Goal: Task Accomplishment & Management: Use online tool/utility

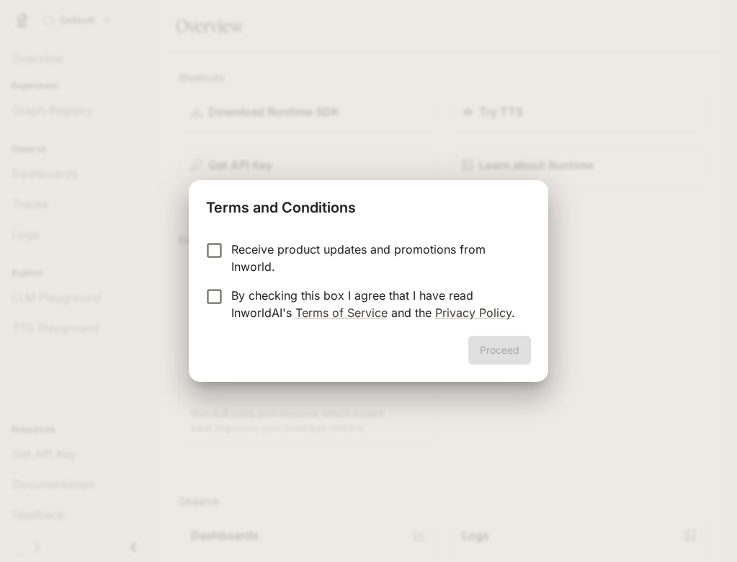
click at [331, 345] on div "Proceed" at bounding box center [368, 359] width 359 height 46
click at [489, 350] on button "Proceed" at bounding box center [499, 350] width 63 height 29
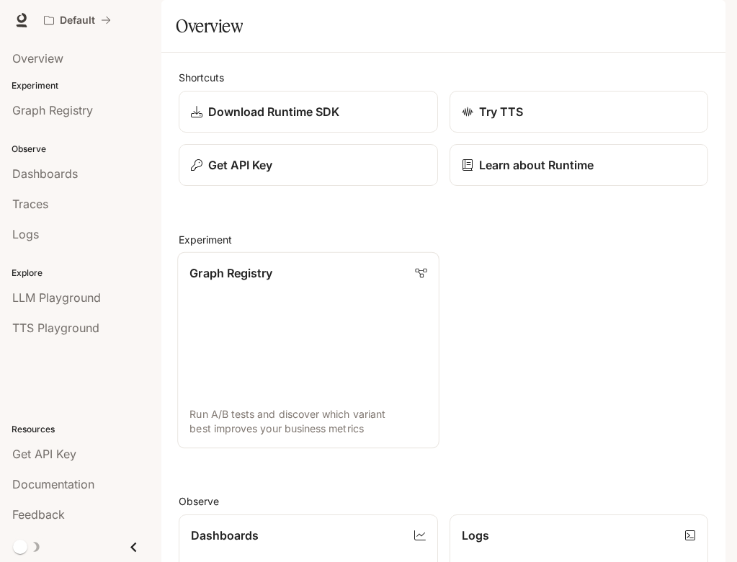
scroll to position [143, 0]
click at [320, 271] on link "Graph Registry Run A/B tests and discover which variant best improves your busi…" at bounding box center [307, 350] width 261 height 196
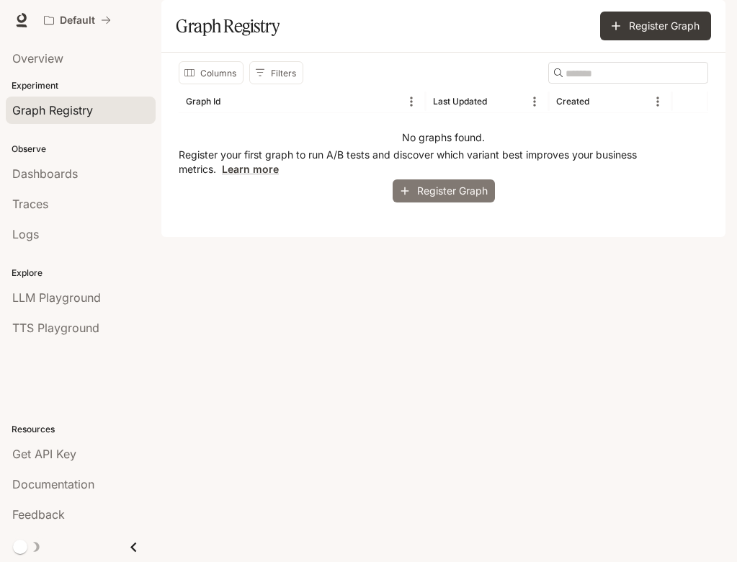
click at [457, 203] on button "Register Graph" at bounding box center [443, 191] width 102 height 24
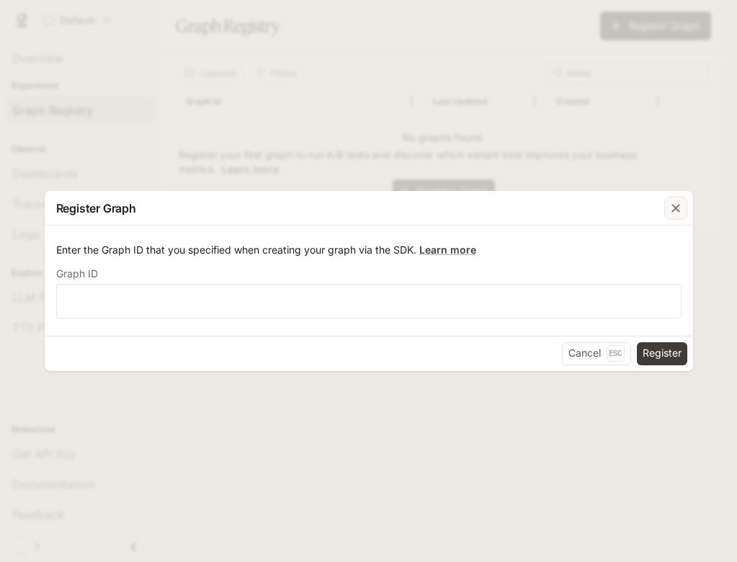
click at [678, 199] on div "button" at bounding box center [675, 208] width 23 height 23
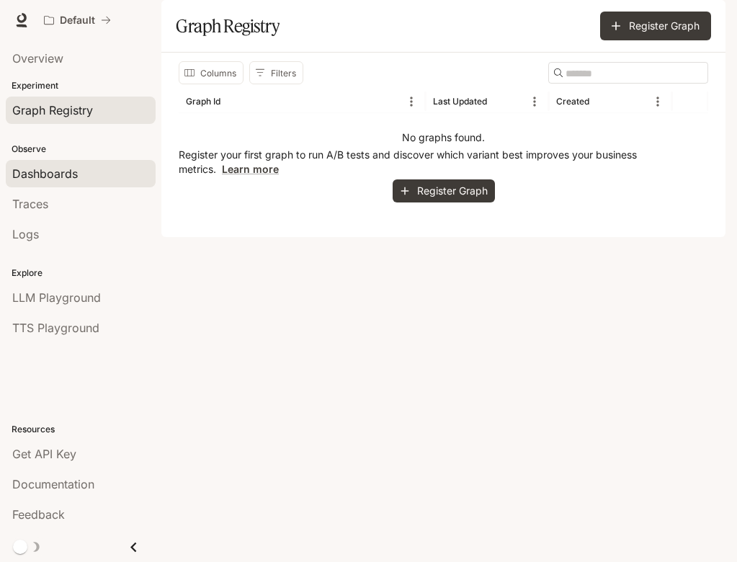
click at [60, 174] on span "Dashboards" at bounding box center [45, 173] width 66 height 17
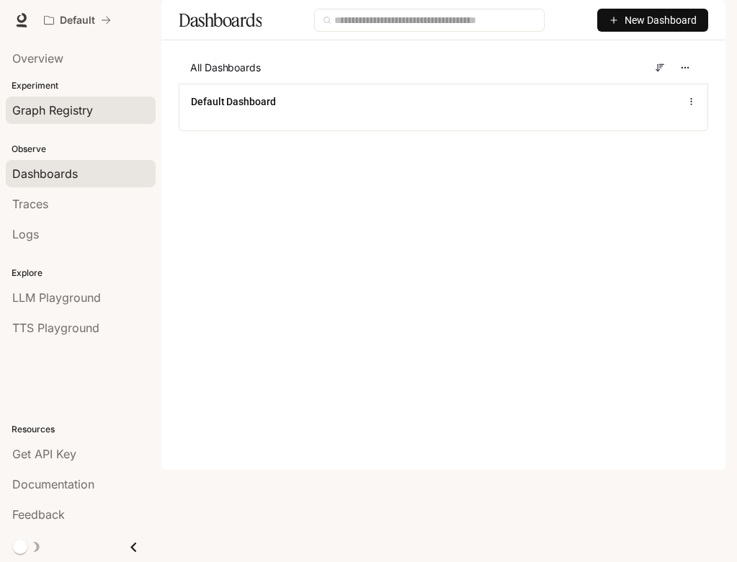
click at [91, 108] on span "Graph Registry" at bounding box center [52, 110] width 81 height 17
